Goal: Navigation & Orientation: Find specific page/section

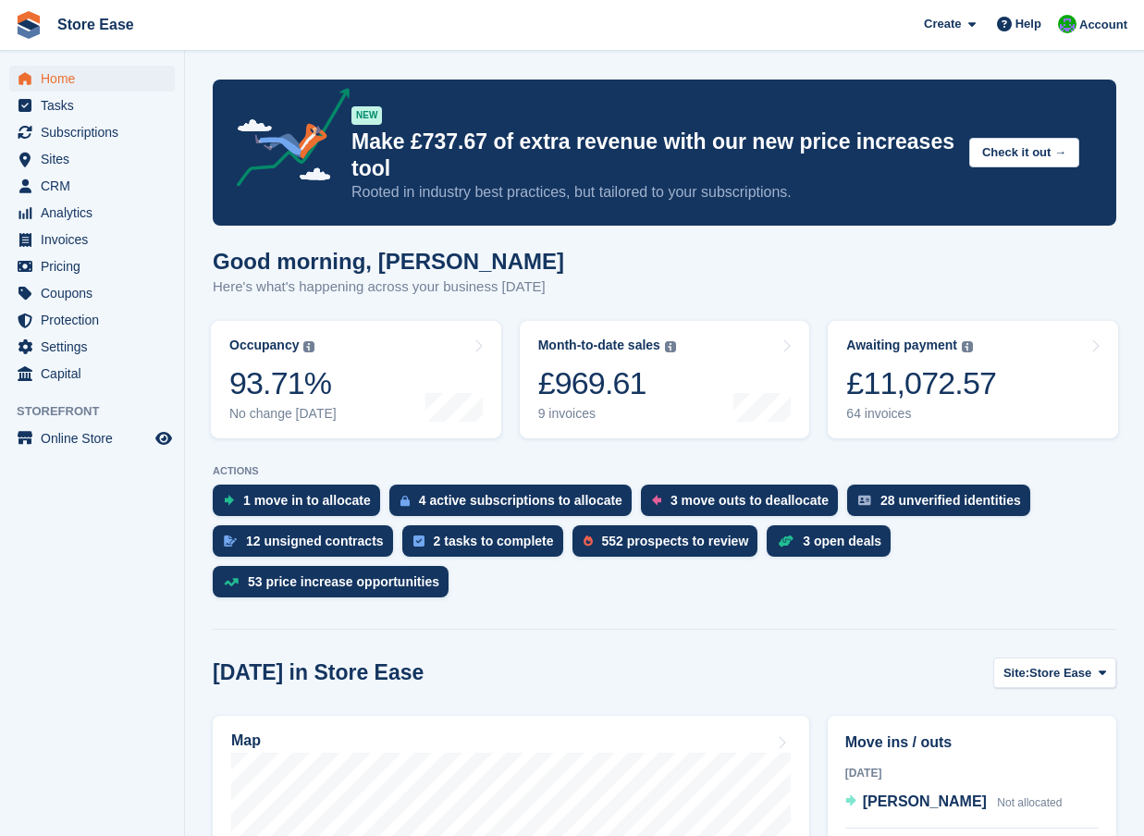
click at [94, 782] on aside "Home Tasks Subscriptions Subscriptions Subscriptions Contracts Price increases …" at bounding box center [92, 422] width 184 height 743
click at [81, 442] on span "Online Store" at bounding box center [96, 438] width 111 height 26
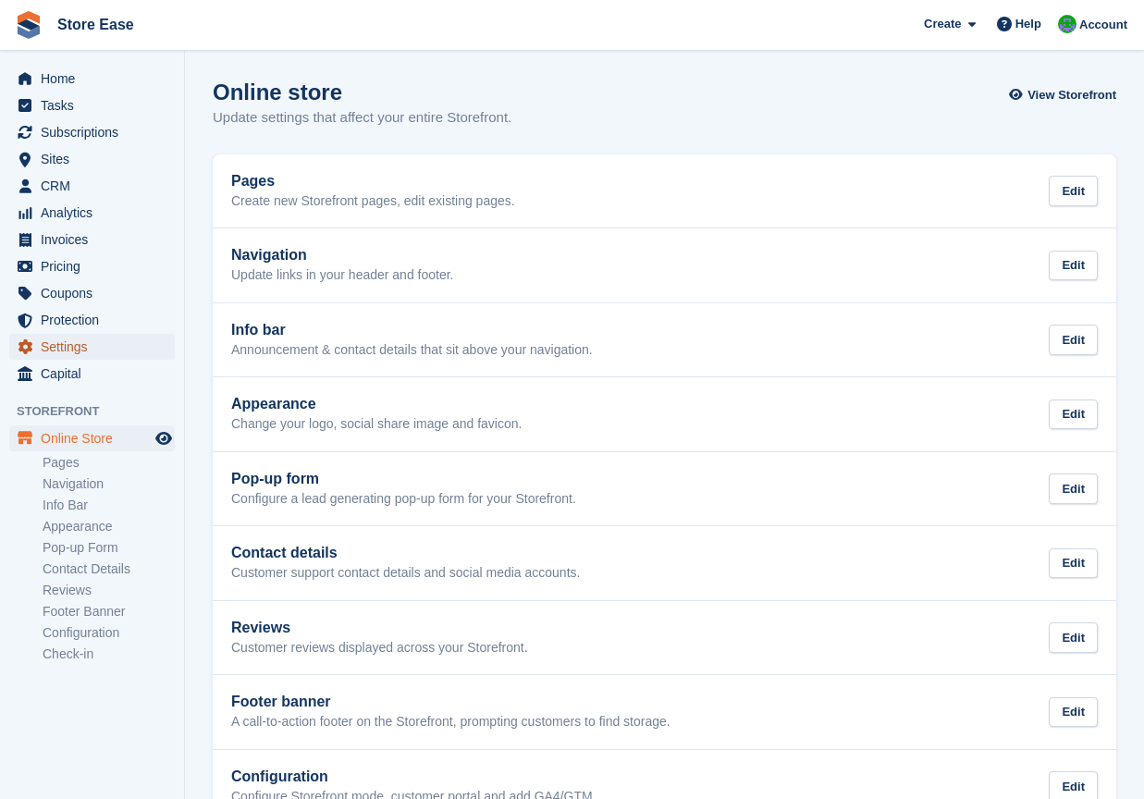
click at [79, 343] on span "Settings" at bounding box center [96, 347] width 111 height 26
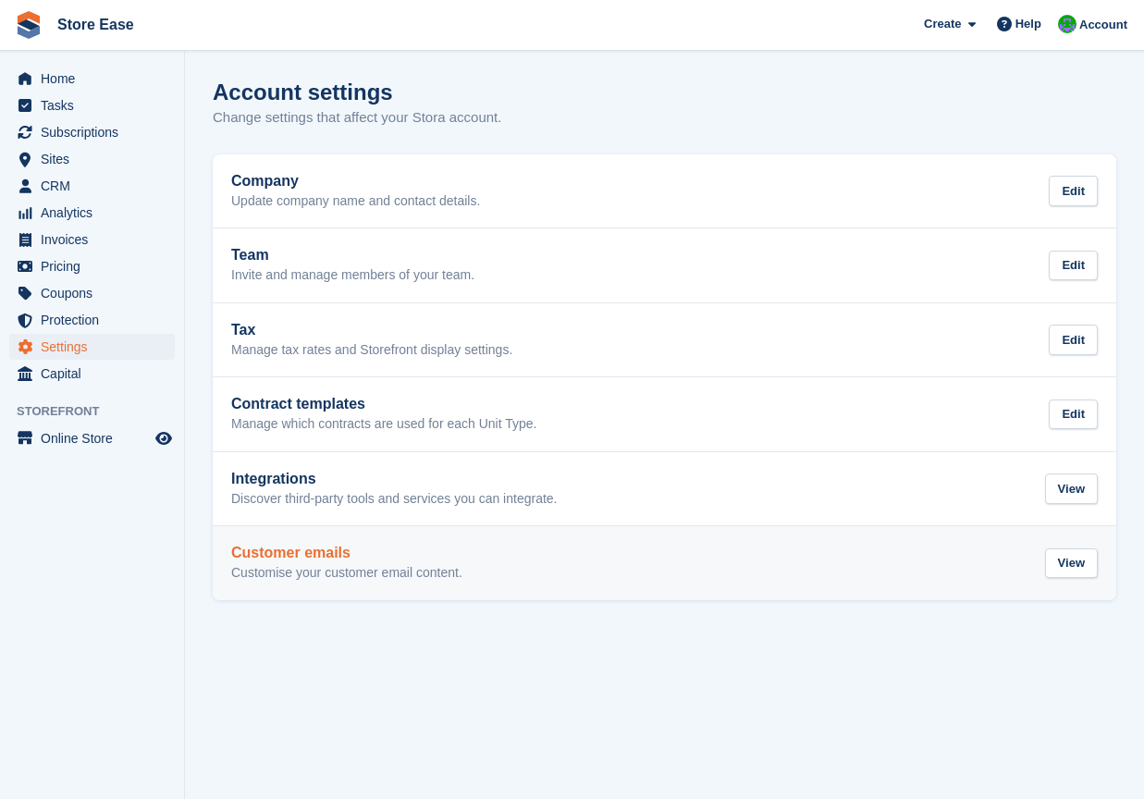
click at [297, 550] on h2 "Customer emails" at bounding box center [346, 553] width 231 height 17
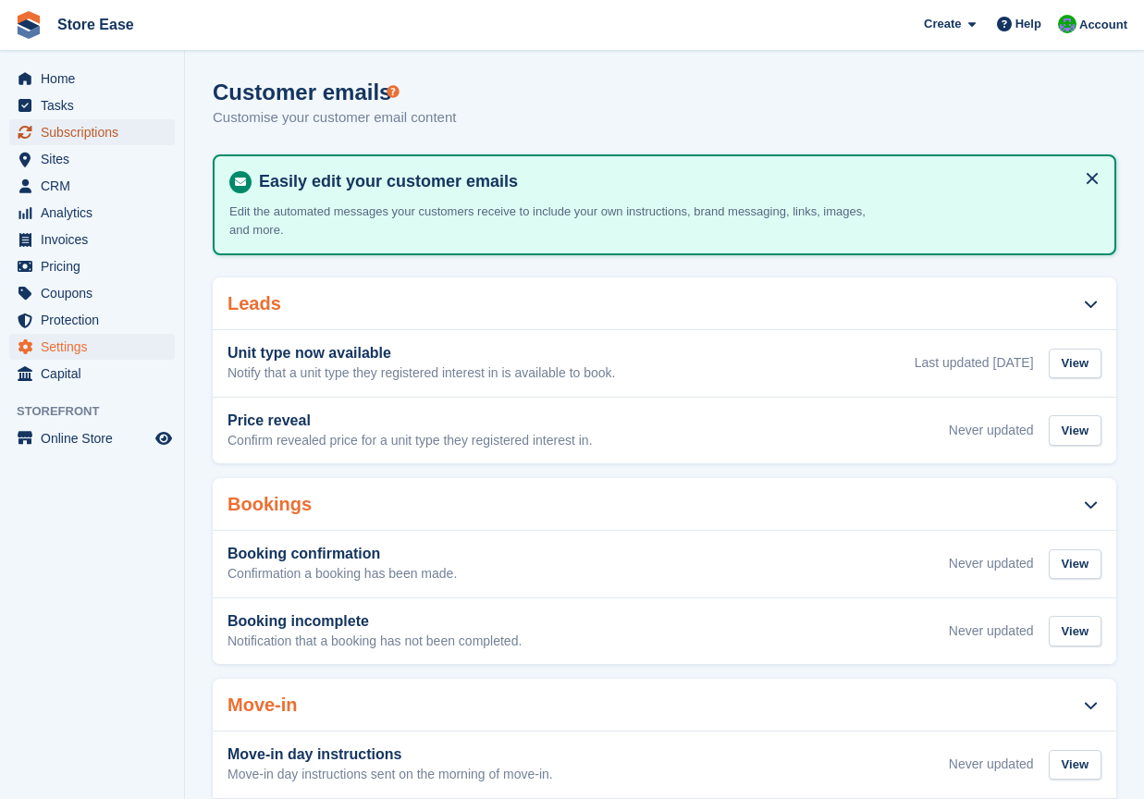
click at [69, 138] on span "Subscriptions" at bounding box center [96, 132] width 111 height 26
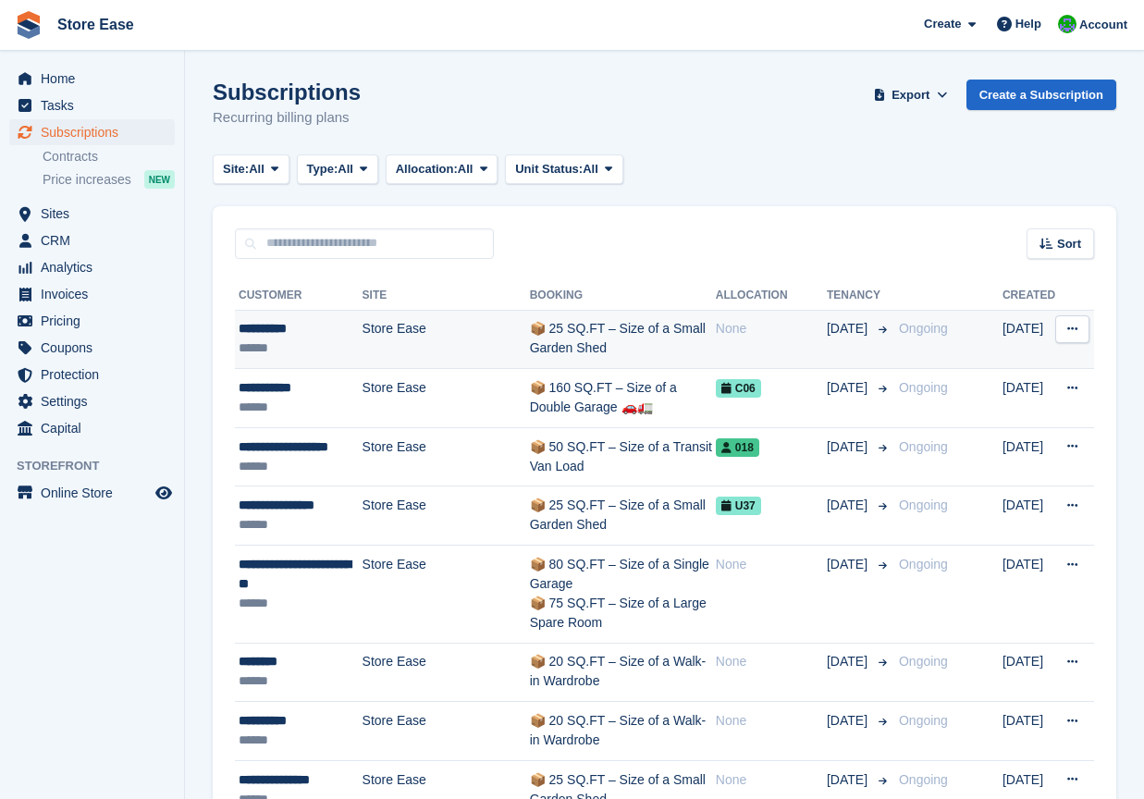
click at [290, 331] on div "**********" at bounding box center [301, 328] width 124 height 19
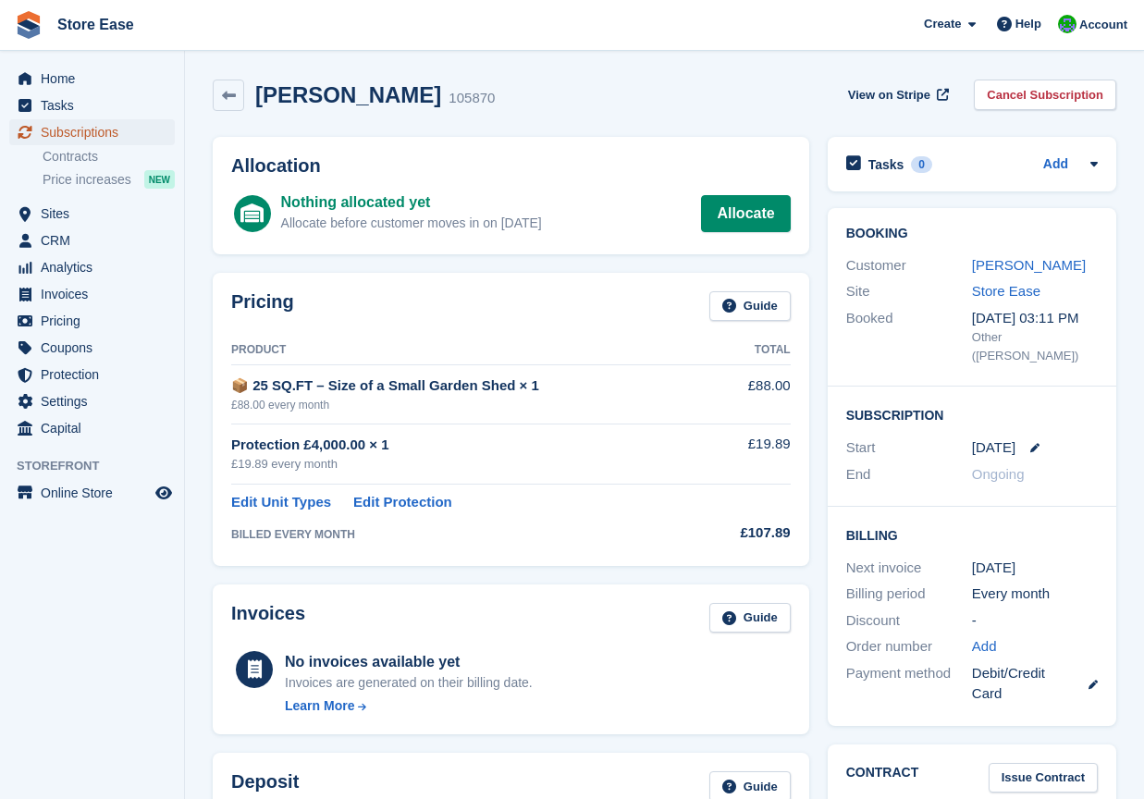
click at [71, 136] on span "Subscriptions" at bounding box center [96, 132] width 111 height 26
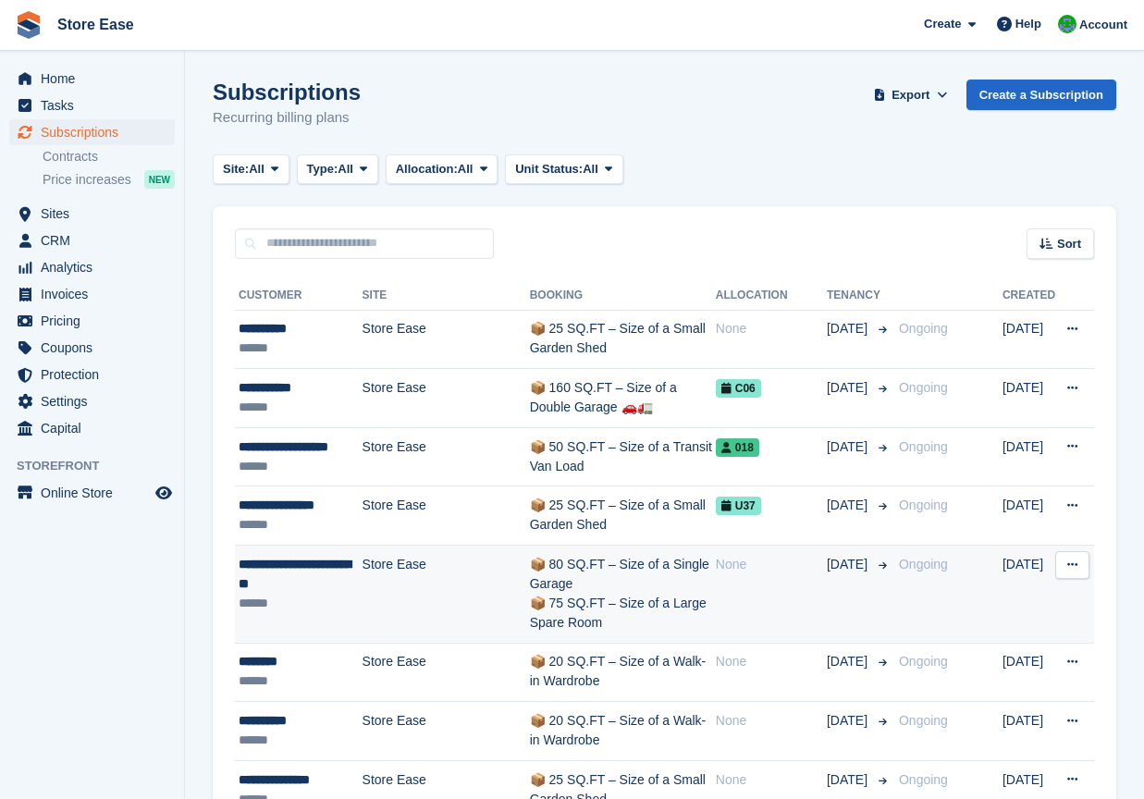
scroll to position [370, 0]
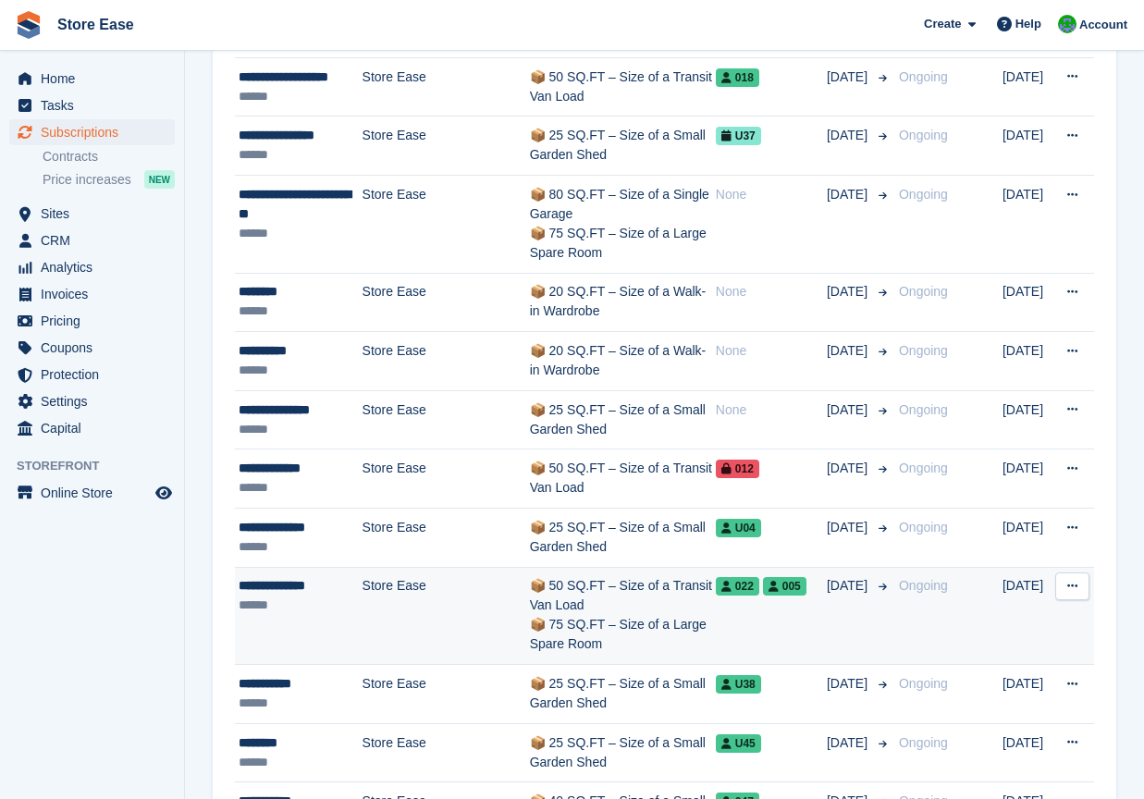
click at [307, 587] on div "**********" at bounding box center [301, 585] width 124 height 19
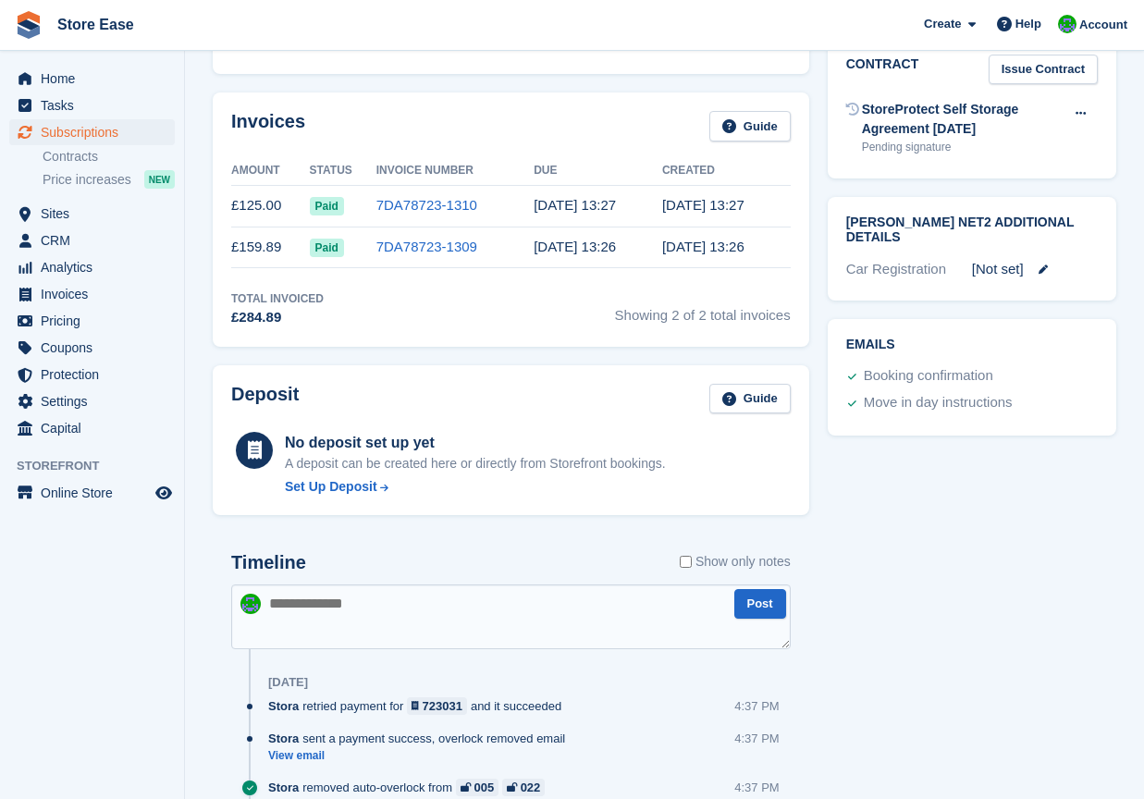
scroll to position [616, 0]
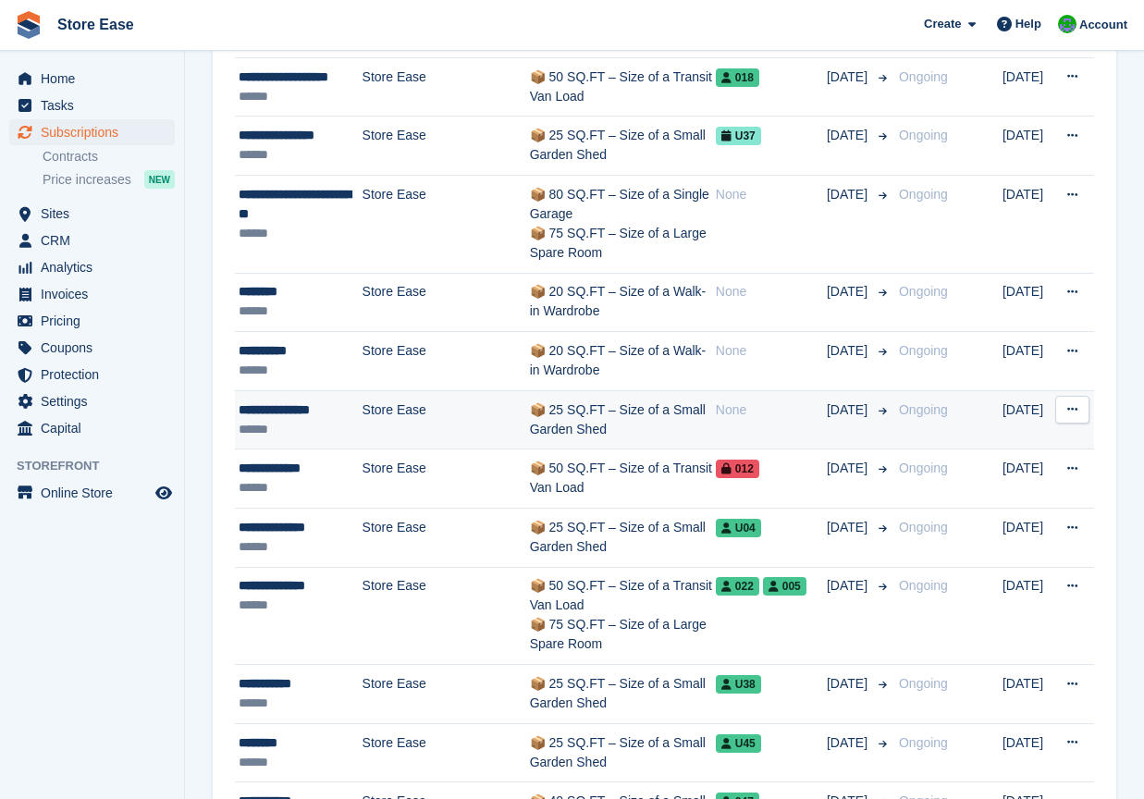
scroll to position [370, 0]
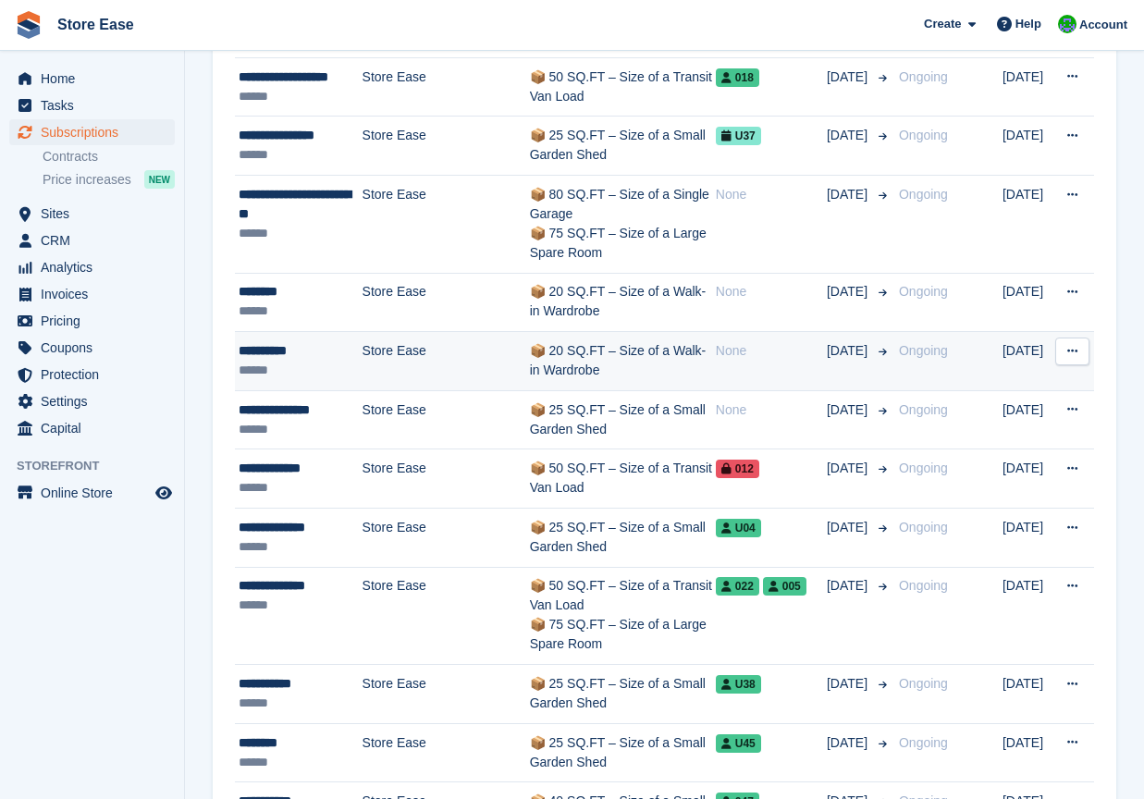
drag, startPoint x: 83, startPoint y: 155, endPoint x: 416, endPoint y: 351, distance: 386.3
click at [83, 155] on link "Contracts" at bounding box center [109, 157] width 132 height 18
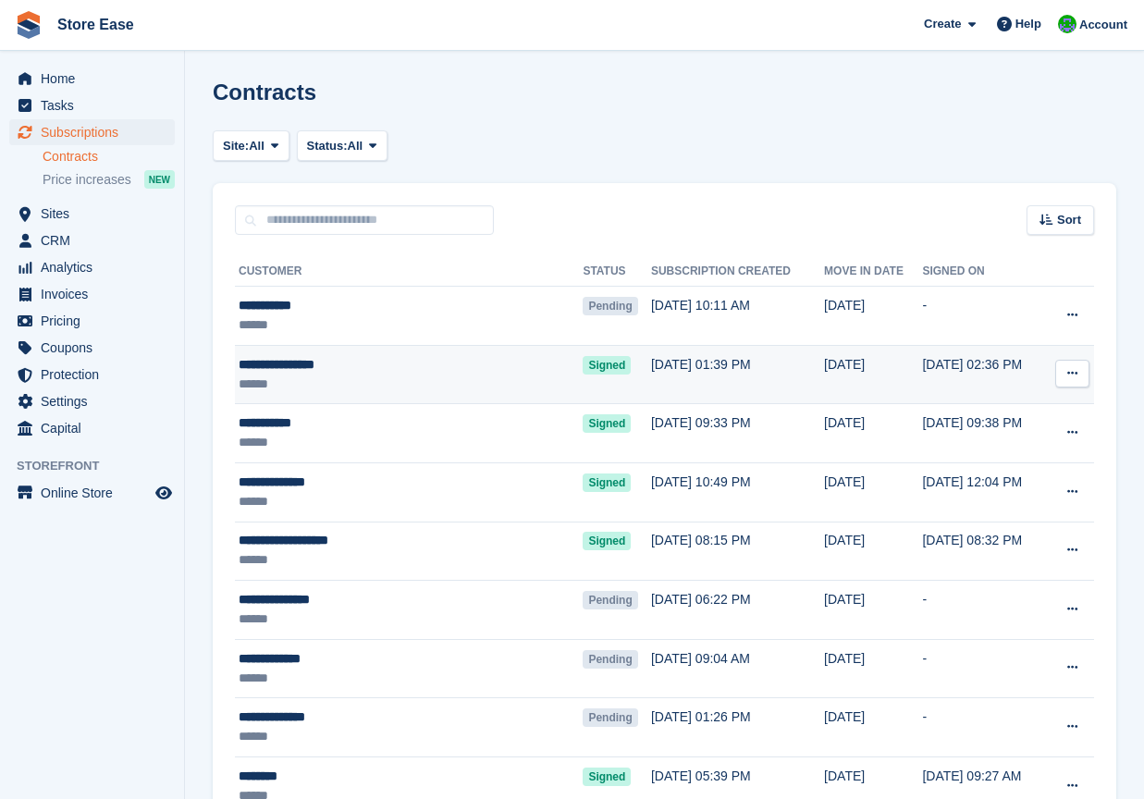
click at [285, 368] on div "**********" at bounding box center [377, 364] width 277 height 19
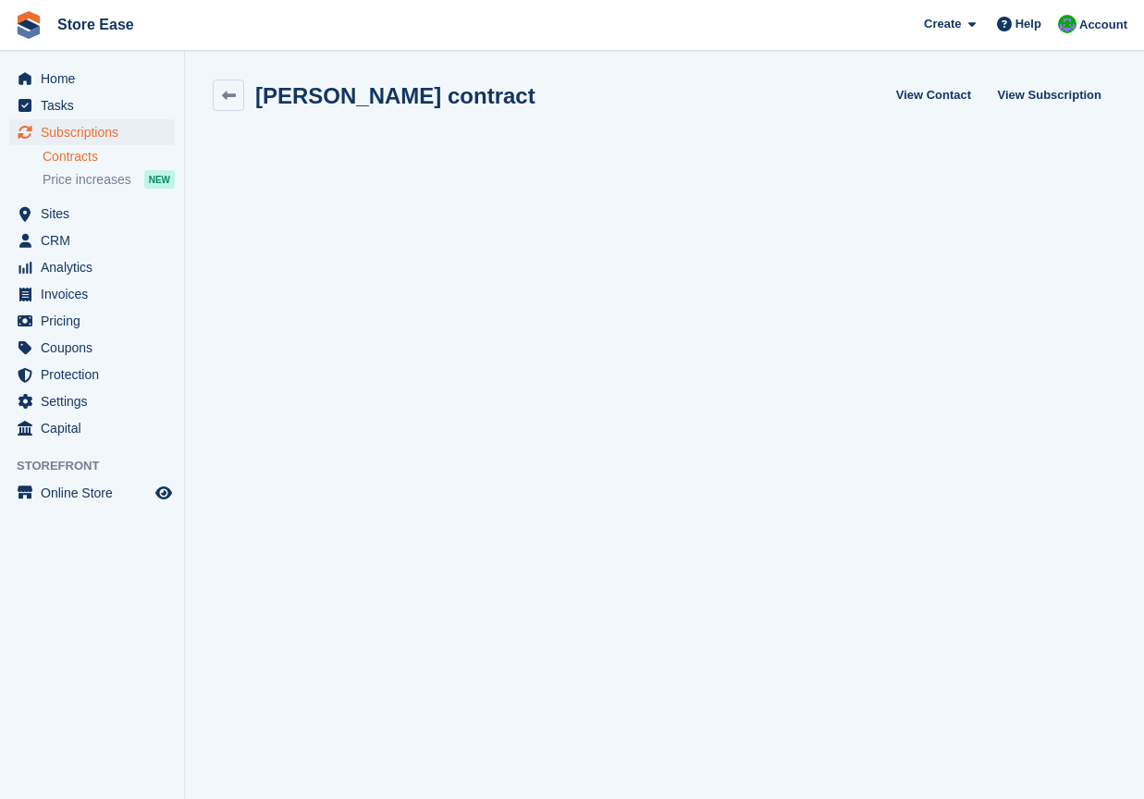
click at [455, 18] on span "Store Ease Create Subscription Invoice Contact Deal Discount Page Help Chat Sup…" at bounding box center [572, 25] width 1144 height 50
click at [186, 750] on section "[PERSON_NAME] contract View Contact View Subscription Loading..." at bounding box center [664, 400] width 959 height 801
click at [47, 85] on span "Home" at bounding box center [96, 79] width 111 height 26
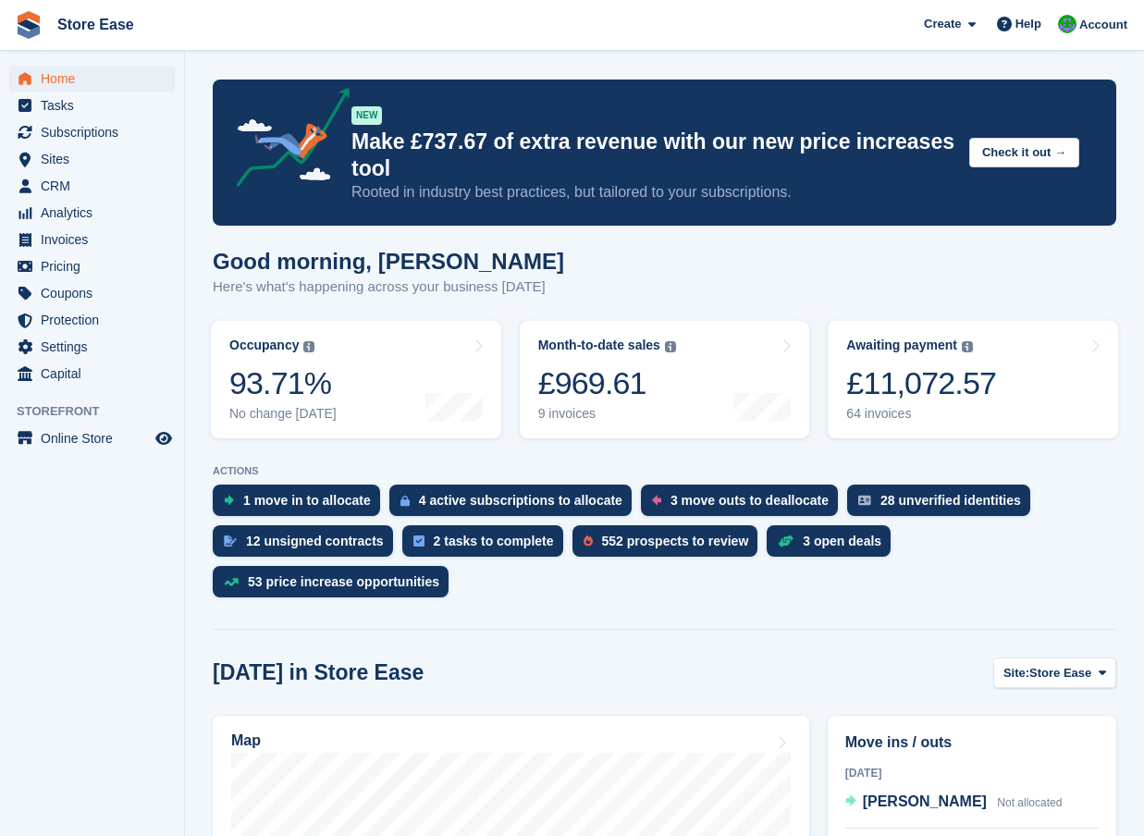
click at [122, 782] on aside "Home Tasks Subscriptions Subscriptions Subscriptions Contracts Price increases …" at bounding box center [92, 422] width 184 height 743
click at [62, 441] on span "Online Store" at bounding box center [96, 438] width 111 height 26
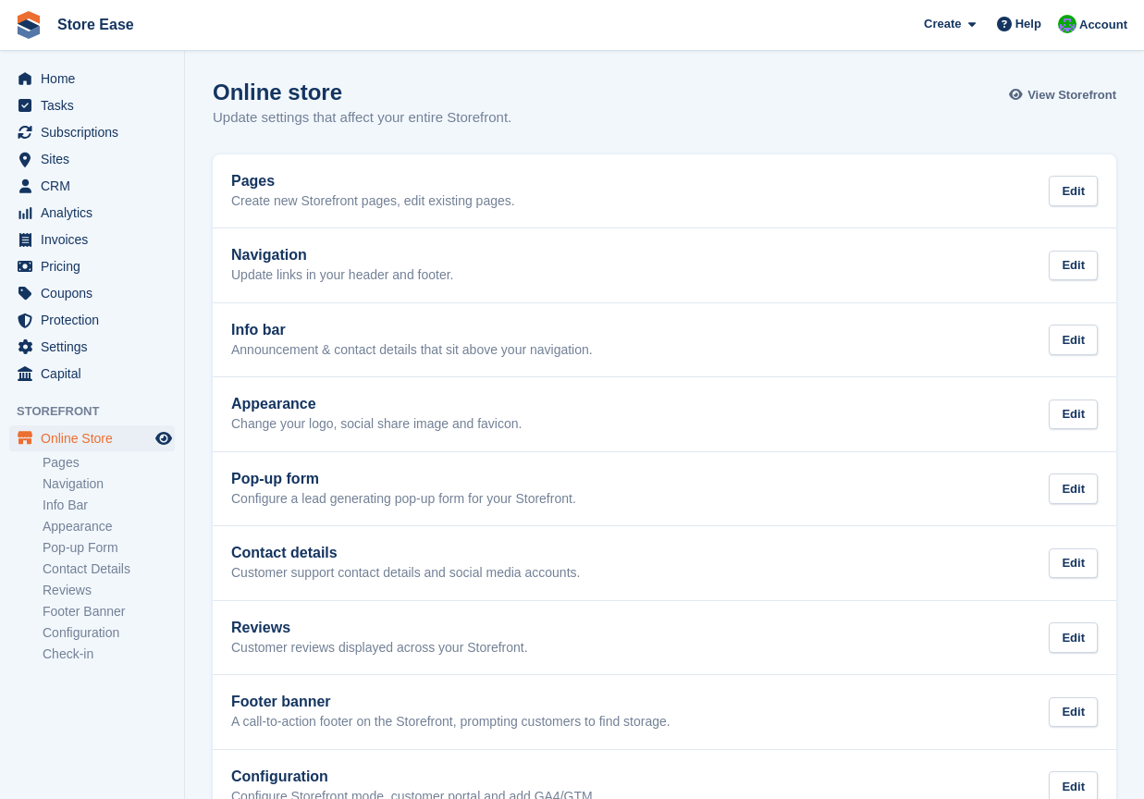
click at [1087, 96] on span "View Storefront" at bounding box center [1071, 95] width 89 height 18
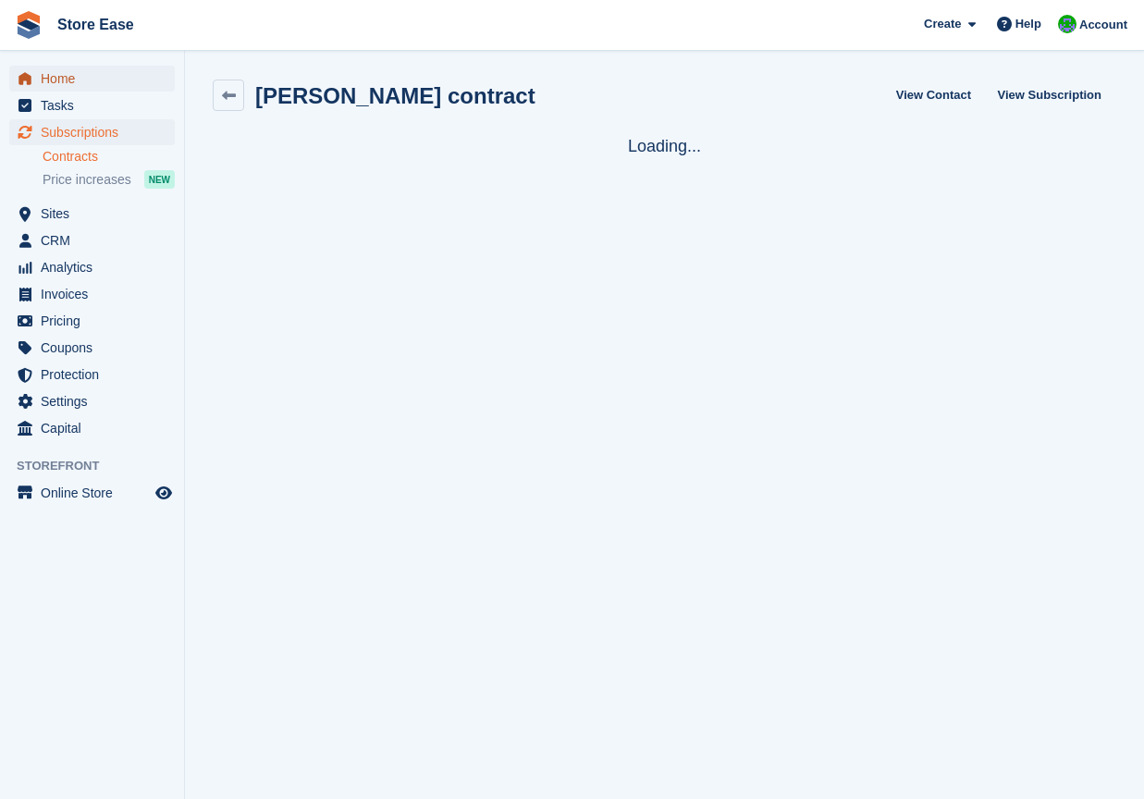
click at [59, 79] on span "Home" at bounding box center [96, 79] width 111 height 26
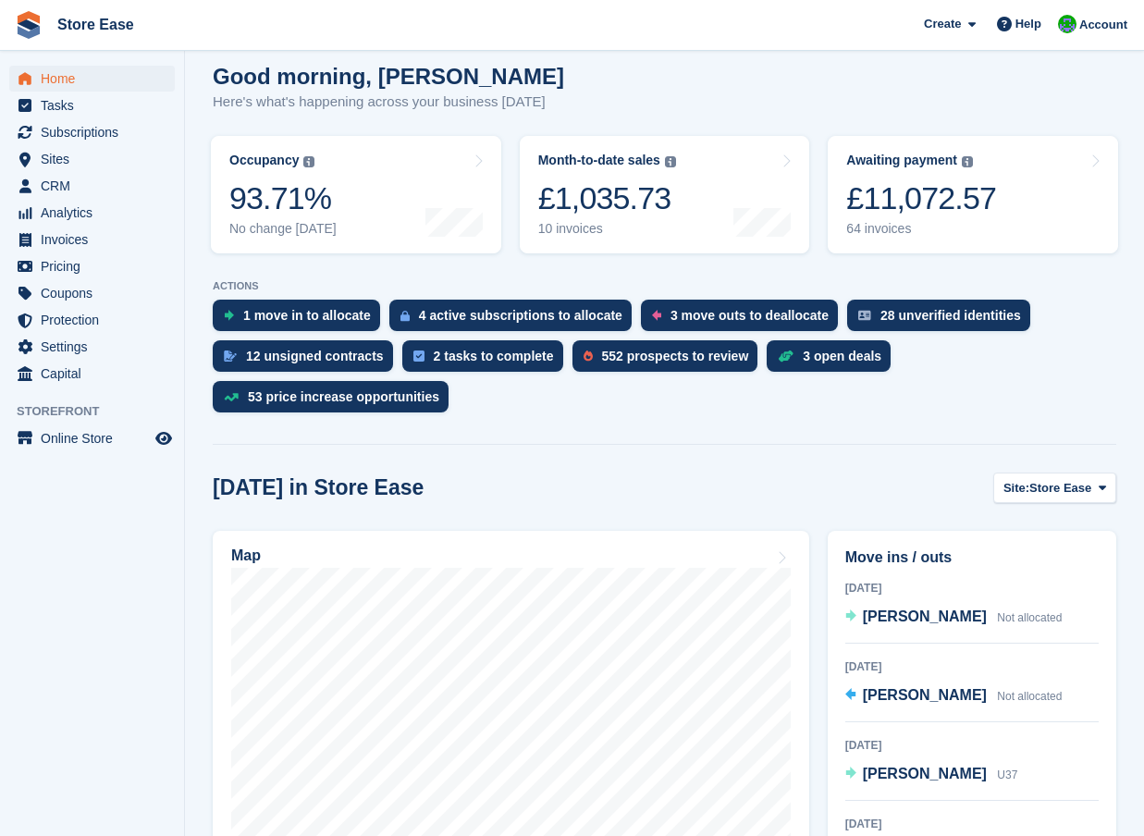
scroll to position [277, 0]
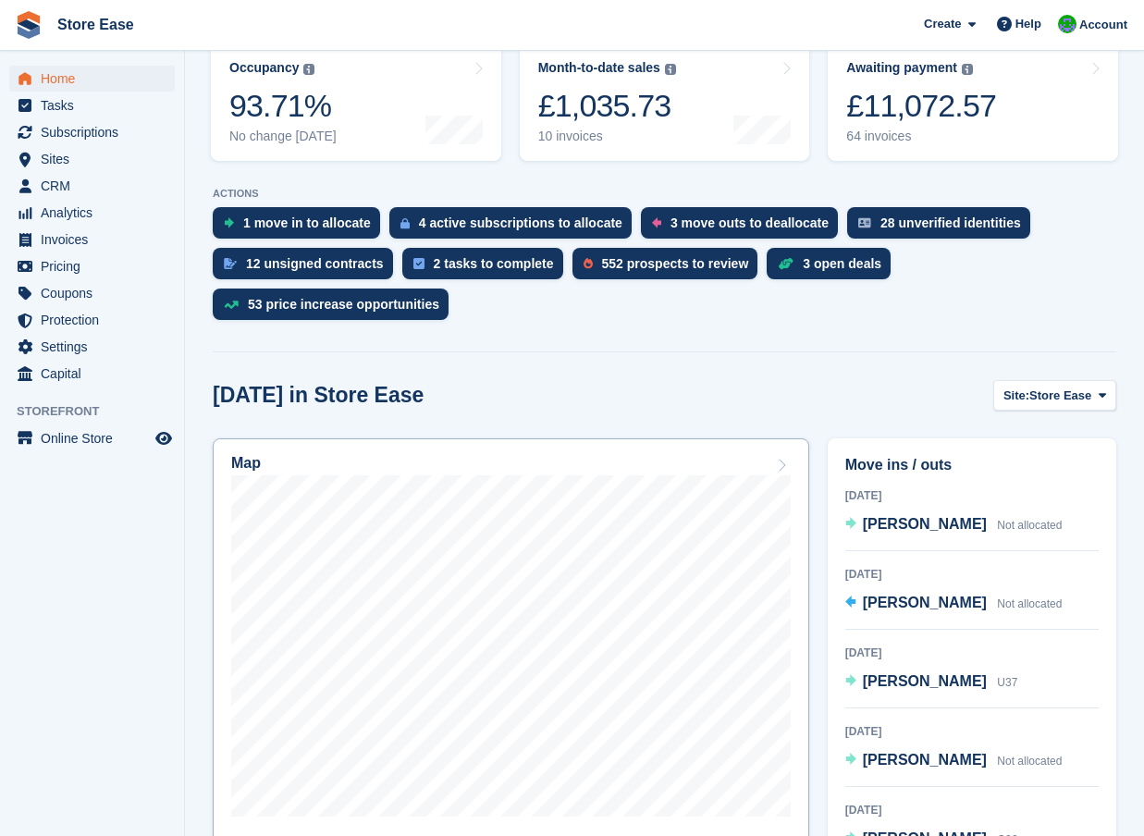
click at [575, 500] on div at bounding box center [510, 649] width 559 height 348
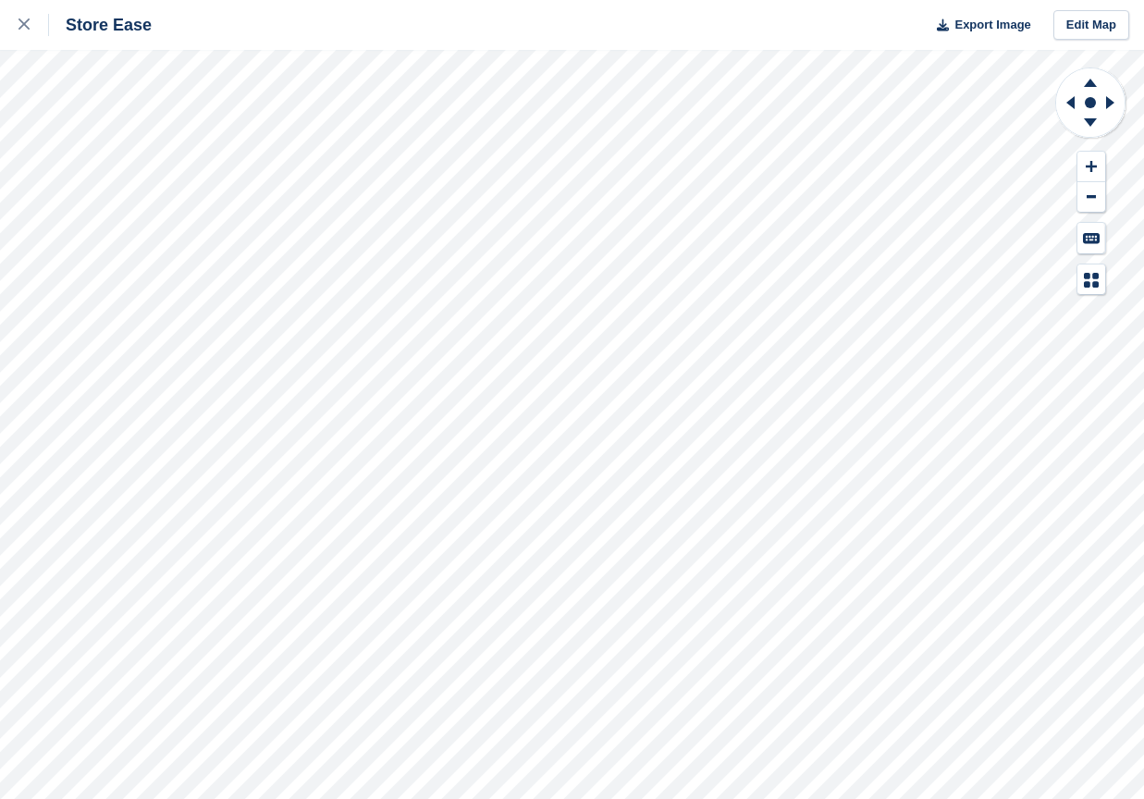
click at [230, 153] on div "Store Ease Export Image Edit Map" at bounding box center [572, 399] width 1144 height 799
